Goal: Task Accomplishment & Management: Use online tool/utility

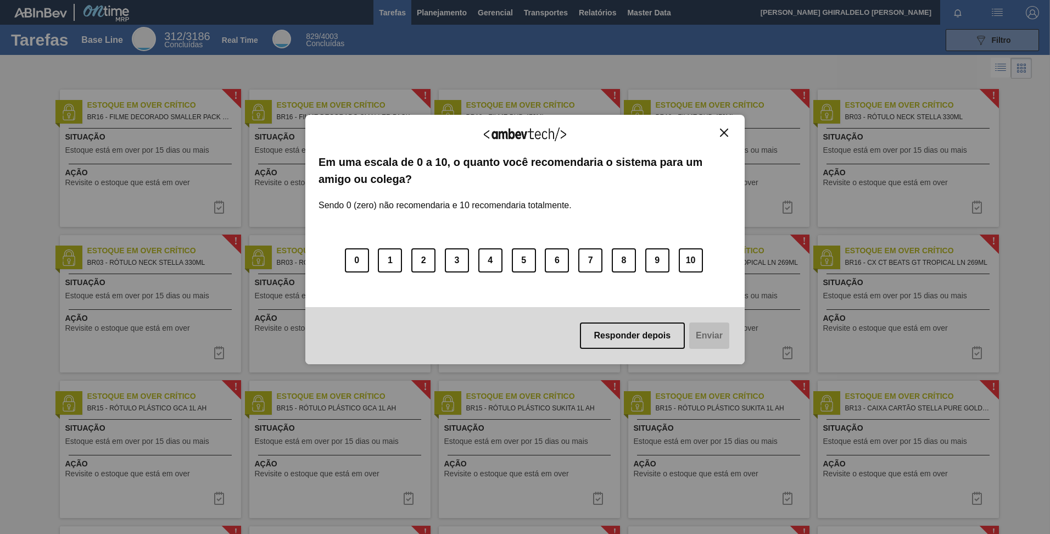
click at [727, 135] on img "Close" at bounding box center [724, 132] width 8 height 8
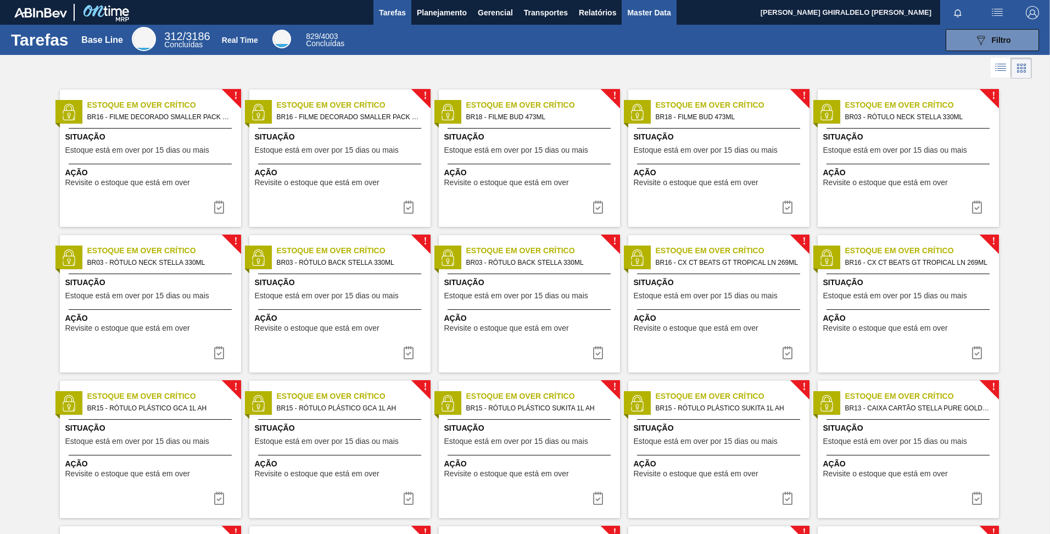
click at [657, 11] on span "Master Data" at bounding box center [648, 12] width 43 height 13
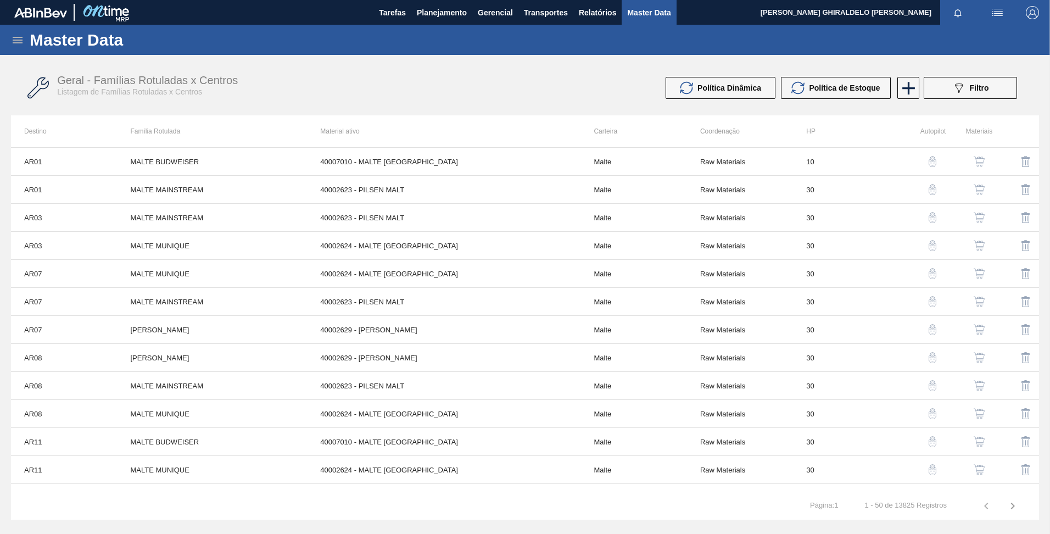
click at [14, 38] on icon at bounding box center [17, 39] width 13 height 13
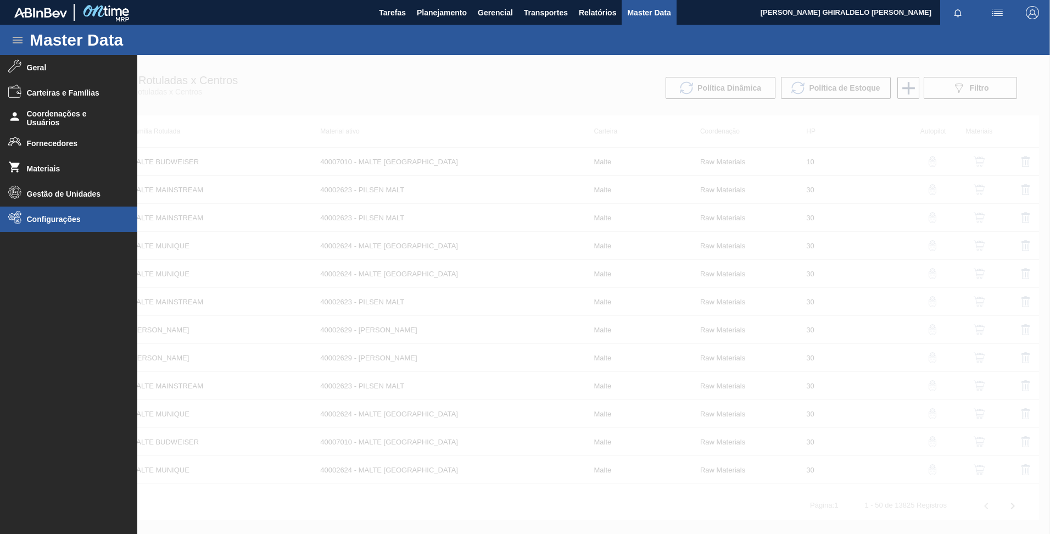
click at [97, 219] on span "Configurações" at bounding box center [72, 219] width 91 height 9
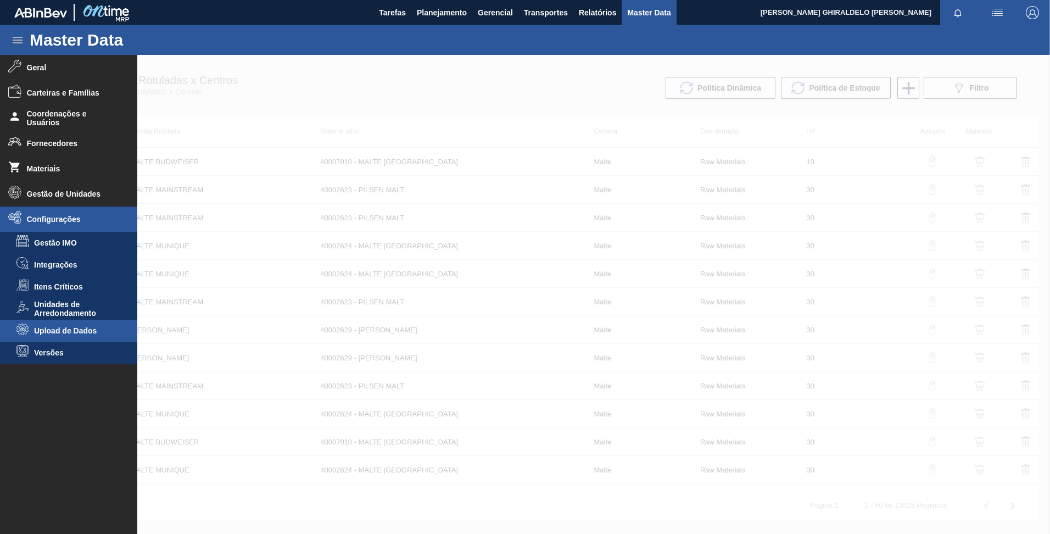
click at [74, 336] on li "Upload de Dados" at bounding box center [68, 331] width 137 height 22
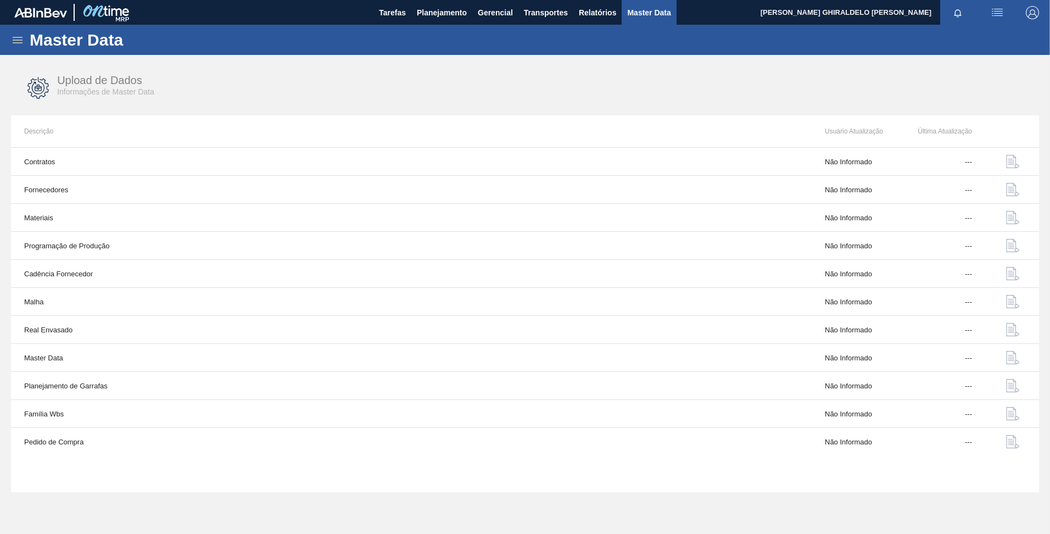
click at [15, 49] on div "Master Data" at bounding box center [525, 40] width 1050 height 30
click at [8, 38] on div "Master Data" at bounding box center [525, 40] width 1050 height 30
click at [19, 40] on icon at bounding box center [17, 39] width 13 height 13
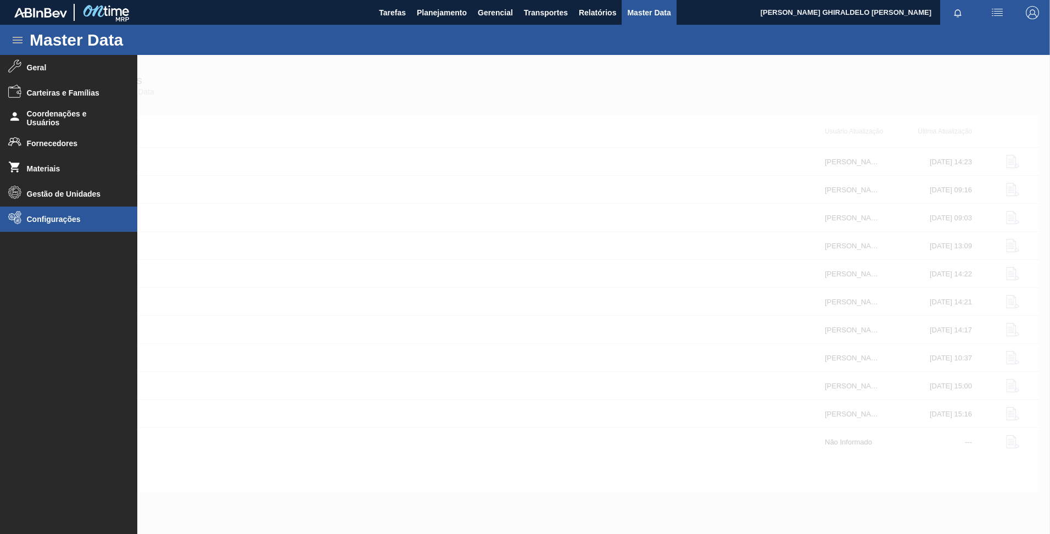
click at [77, 223] on span "Configurações" at bounding box center [72, 219] width 91 height 9
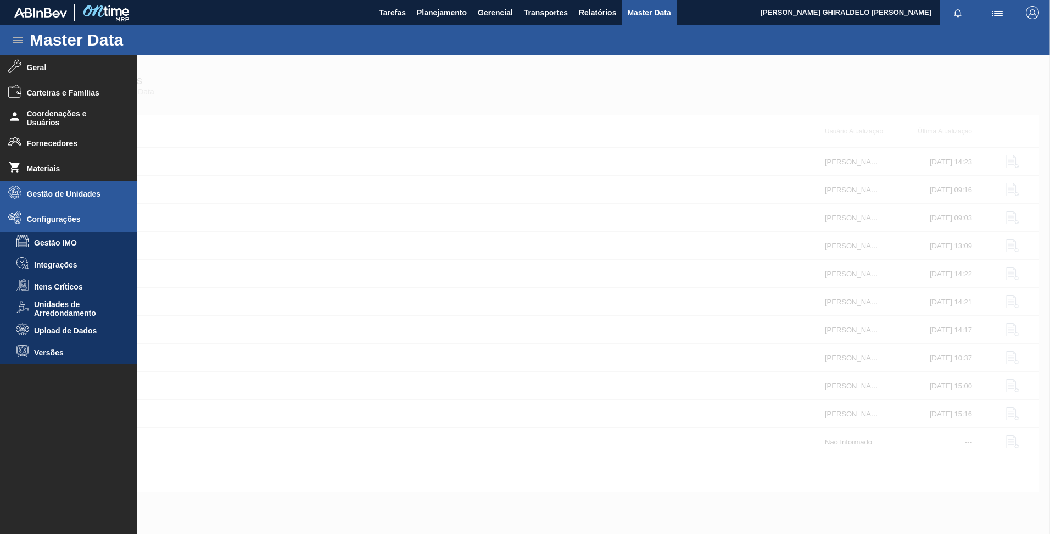
click at [64, 191] on span "Gestão de Unidades" at bounding box center [72, 193] width 91 height 9
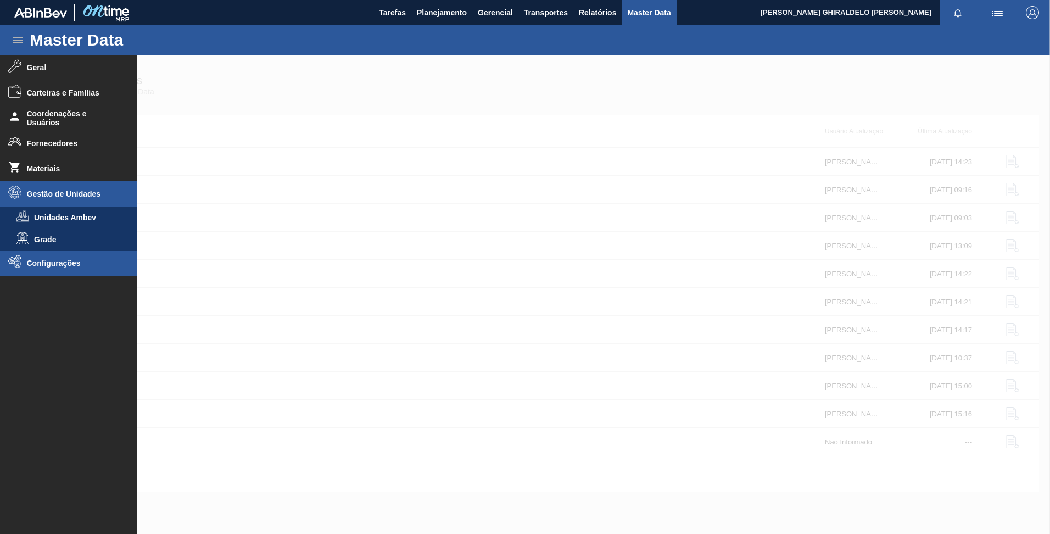
click at [74, 255] on li "Configurações" at bounding box center [68, 262] width 137 height 25
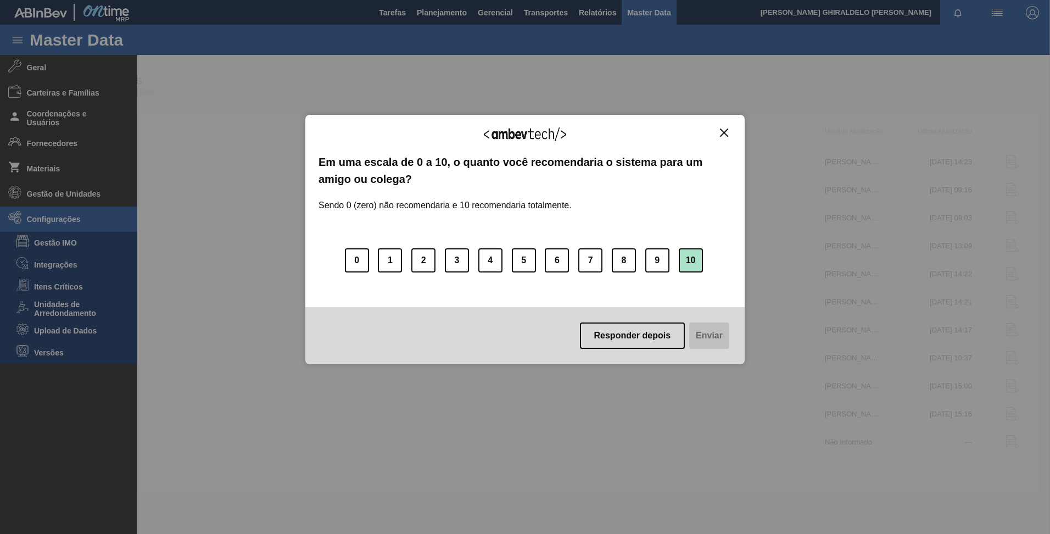
click at [690, 265] on button "10" at bounding box center [691, 260] width 24 height 24
click at [712, 328] on button "Enviar" at bounding box center [708, 335] width 42 height 26
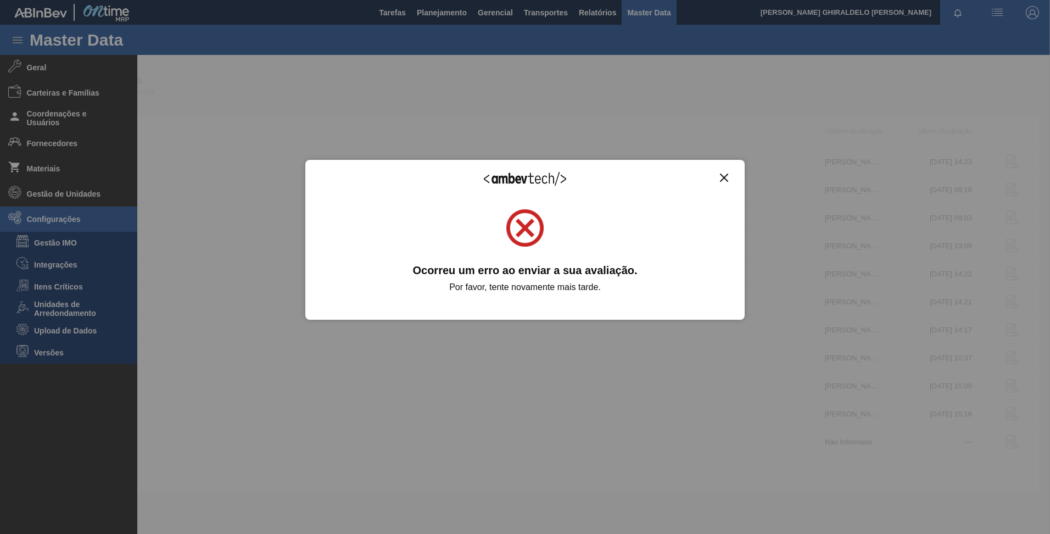
click at [735, 178] on div "Agradecemos seu feedback! Em uma escala de 0 a 10, o quanto você recomendaria o…" at bounding box center [524, 240] width 439 height 160
click at [727, 181] on img "Close" at bounding box center [724, 178] width 8 height 8
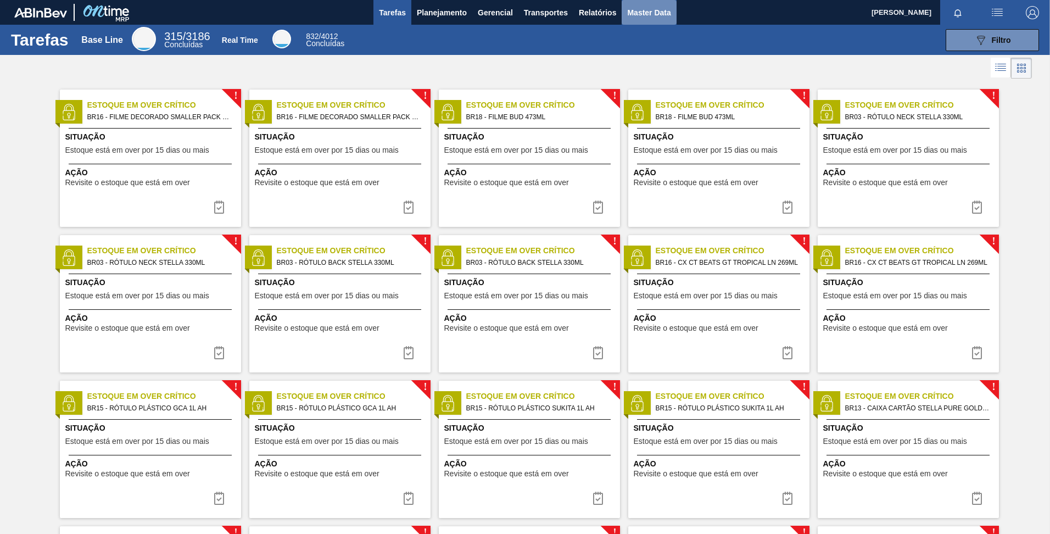
click at [634, 16] on span "Master Data" at bounding box center [648, 12] width 43 height 13
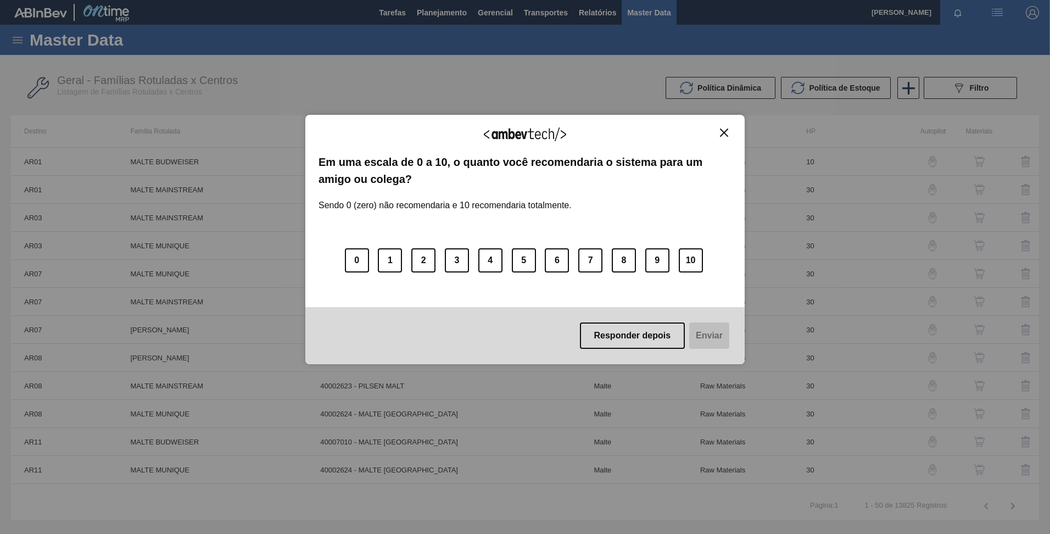
click at [722, 130] on button "Close" at bounding box center [724, 132] width 15 height 9
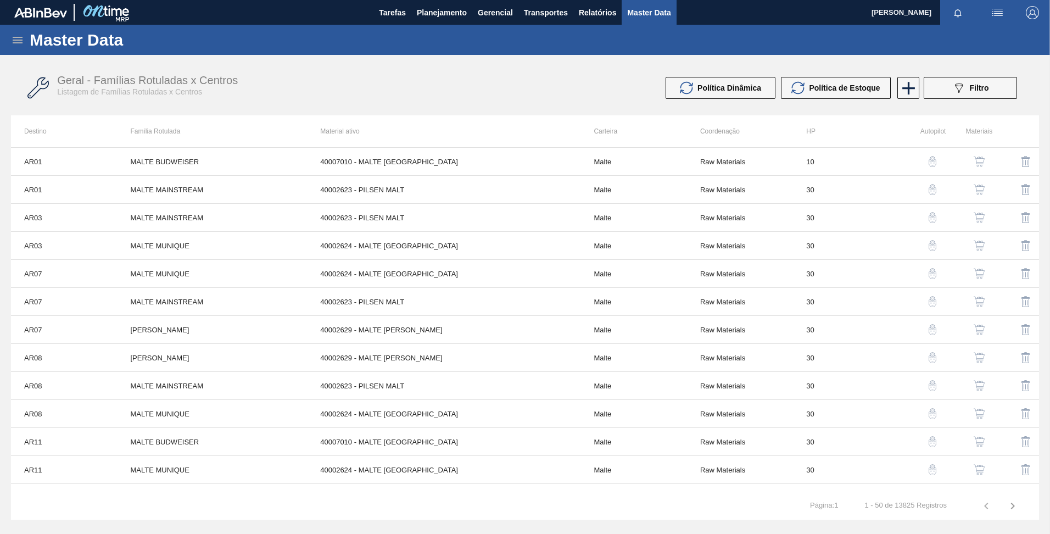
click at [24, 37] on div "Master Data" at bounding box center [525, 40] width 1050 height 30
click at [19, 43] on icon at bounding box center [18, 40] width 10 height 7
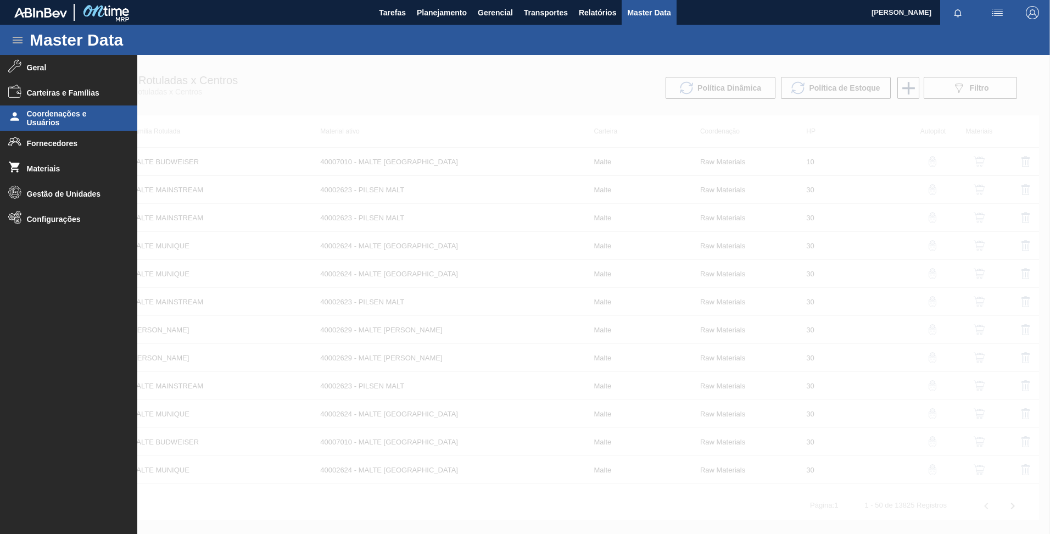
click at [82, 120] on span "Coordenações e Usuários" at bounding box center [72, 118] width 91 height 18
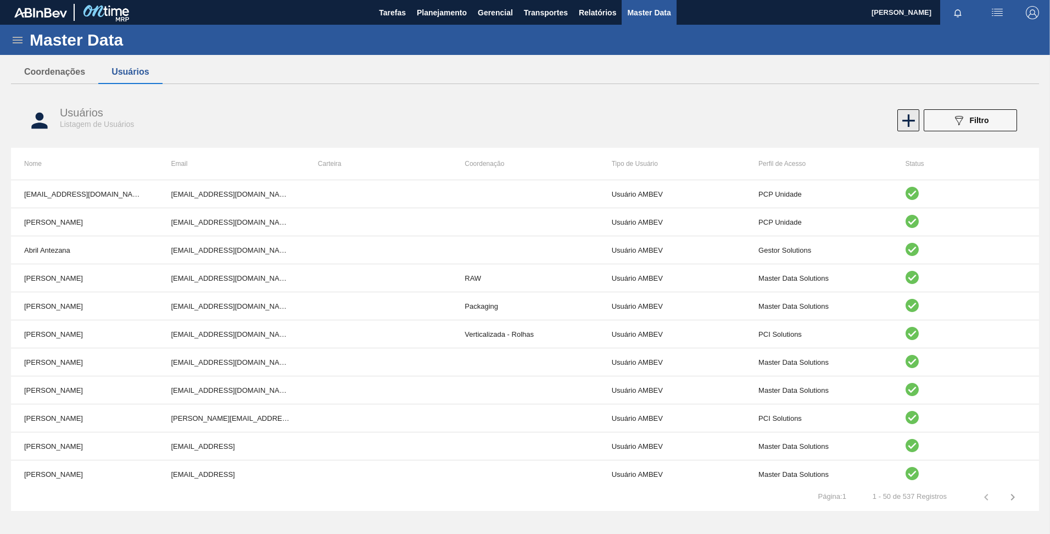
click at [905, 122] on icon at bounding box center [908, 120] width 21 height 21
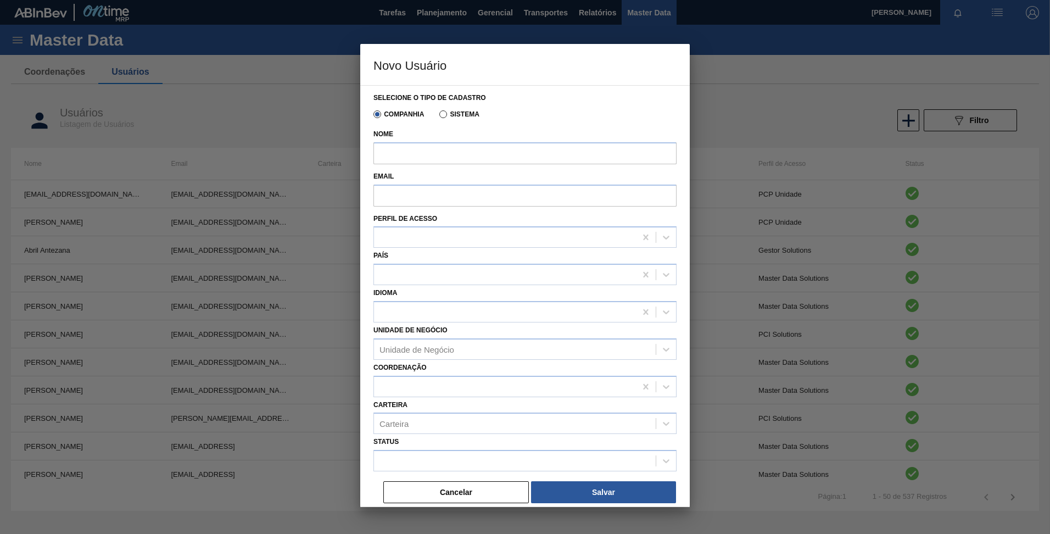
drag, startPoint x: 761, startPoint y: 121, endPoint x: 774, endPoint y: 121, distance: 13.2
click at [761, 121] on div at bounding box center [525, 267] width 1050 height 534
click at [488, 491] on button "Cancelar" at bounding box center [456, 492] width 146 height 22
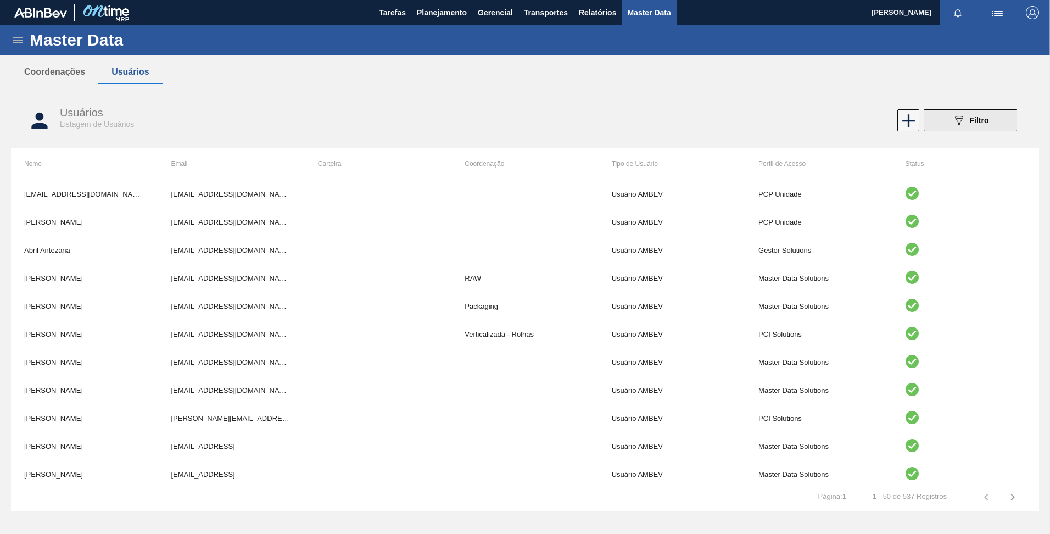
drag, startPoint x: 993, startPoint y: 104, endPoint x: 986, endPoint y: 114, distance: 11.8
click at [993, 105] on div "Usuários Listagem de Usuários 089F7B8B-B2A5-4AFE-B5C0-19BA573D28AC Filtro" at bounding box center [525, 120] width 1028 height 41
click at [984, 116] on span "Filtro" at bounding box center [979, 120] width 19 height 9
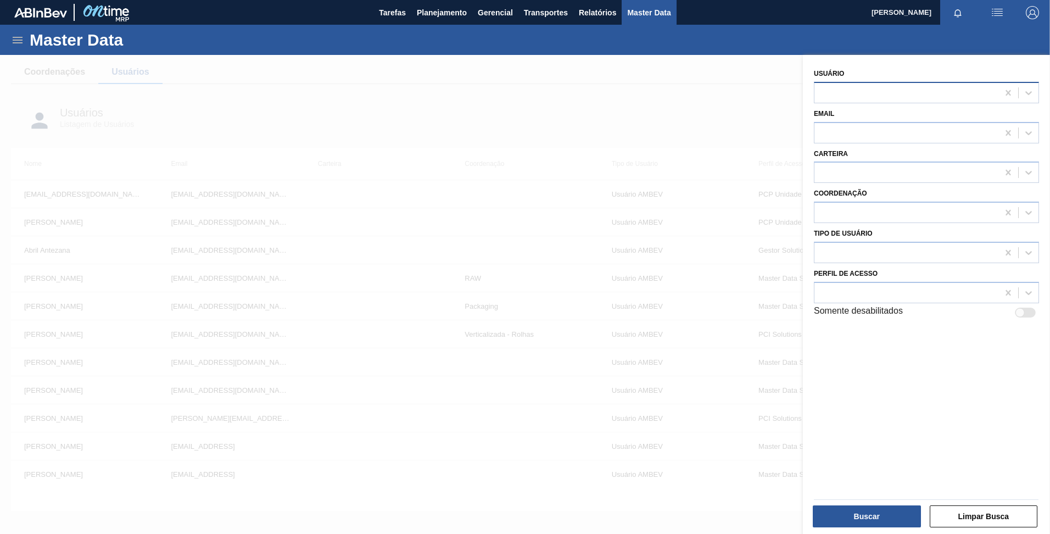
click at [904, 90] on div at bounding box center [906, 93] width 184 height 16
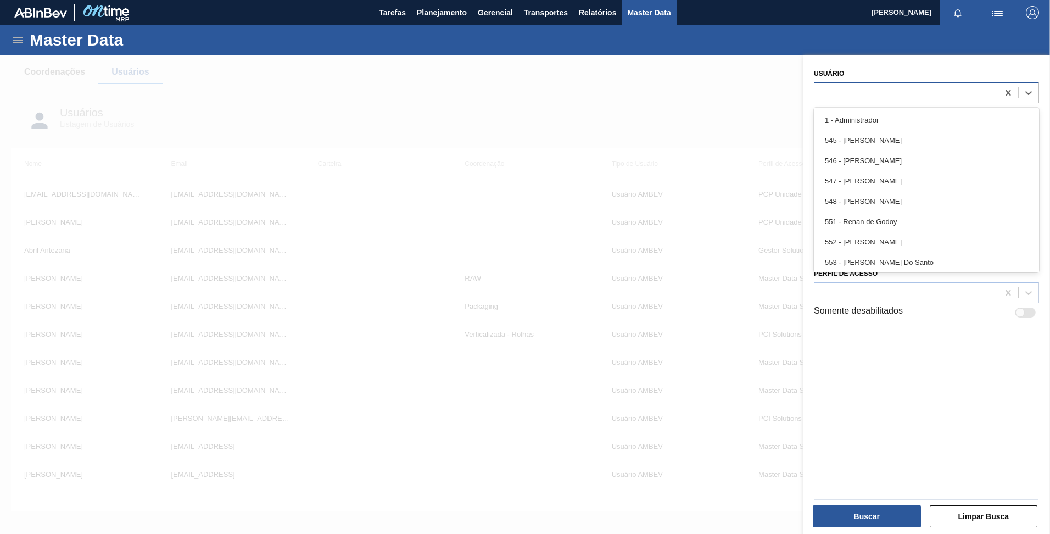
paste input "VITOR AUGUSTO DA SILVA"
type input "VITOR AUGUSTO DA SILVA"
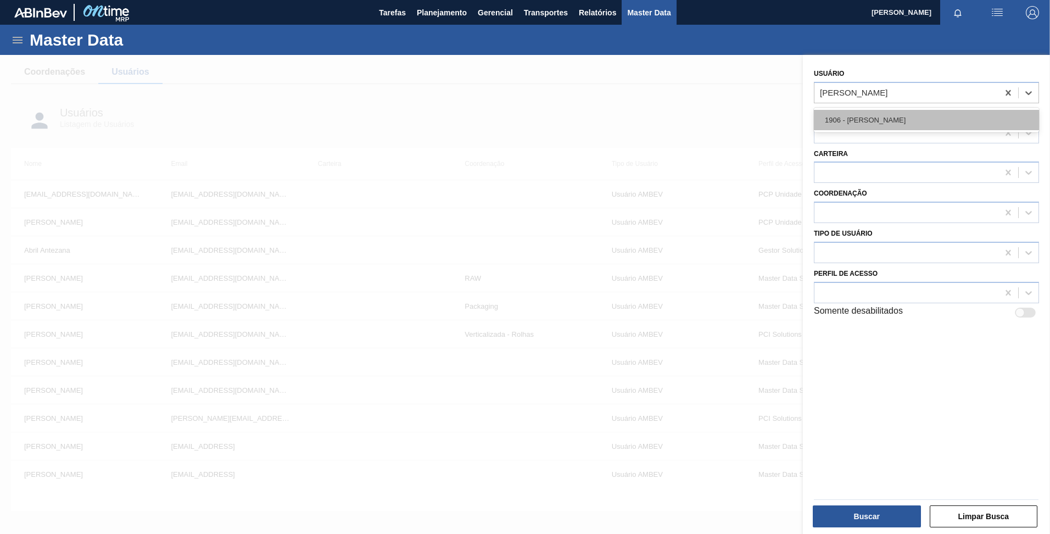
click at [894, 119] on div "1906 - VITOR AUGUSTO DA SILVA" at bounding box center [926, 120] width 225 height 20
click at [763, 79] on div at bounding box center [525, 322] width 1050 height 534
